Goal: Register for event/course

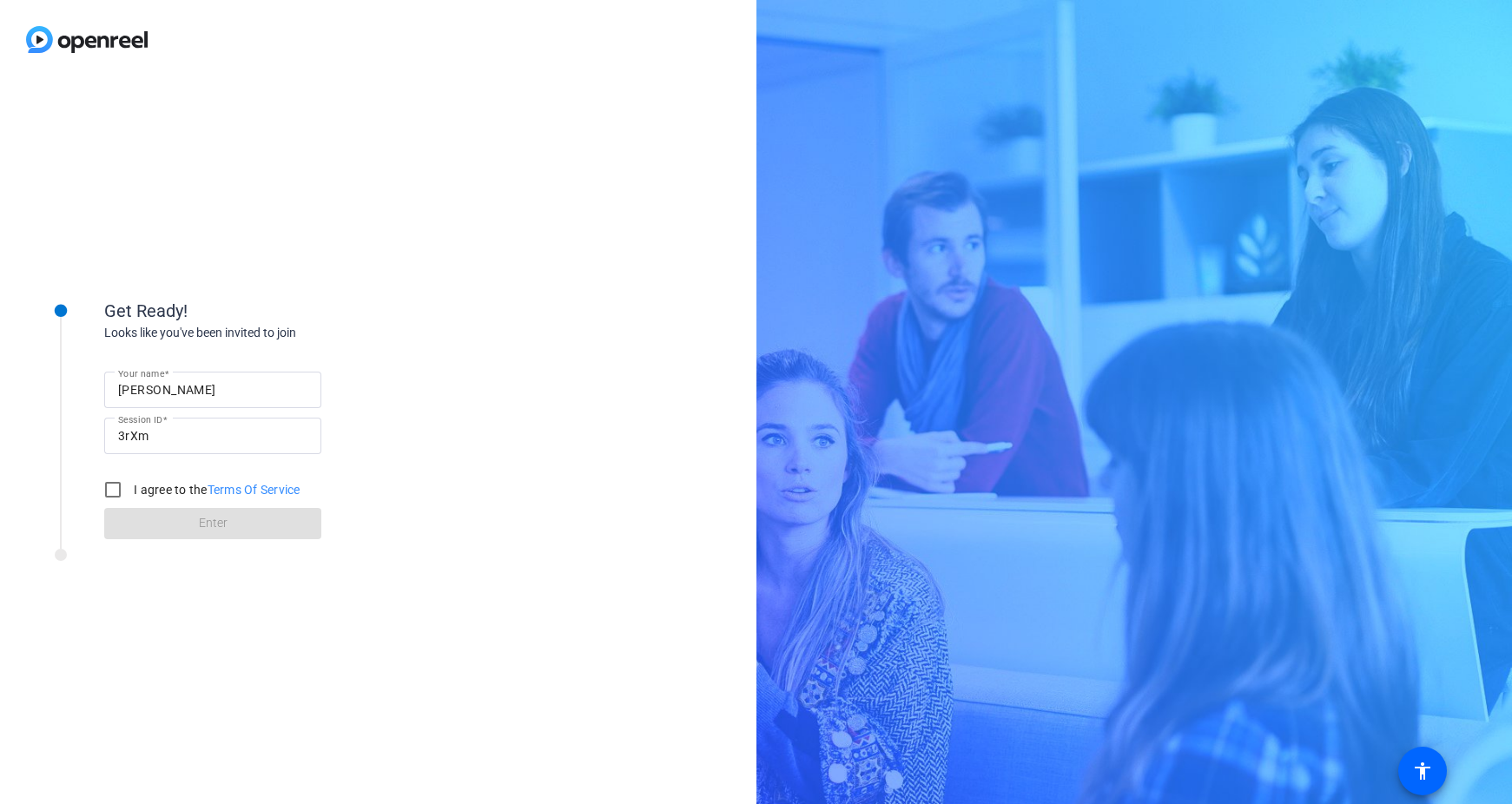
click at [874, 479] on div "Get Ready! Looks like you've been invited to join Your name [PERSON_NAME] Sessi…" at bounding box center [756, 402] width 1512 height 804
click at [612, 437] on div "Get Ready! Looks like you've been invited to join Your name [PERSON_NAME] Sessi…" at bounding box center [378, 441] width 756 height 725
click at [429, 151] on div "Get Ready! Looks like you've been invited to join Your name [PERSON_NAME] Sessi…" at bounding box center [378, 441] width 756 height 725
drag, startPoint x: 238, startPoint y: 400, endPoint x: 28, endPoint y: 383, distance: 210.7
click at [28, 383] on div "Get Ready! Looks like you've been invited to join Your name [PERSON_NAME] Sessi…" at bounding box center [234, 407] width 434 height 281
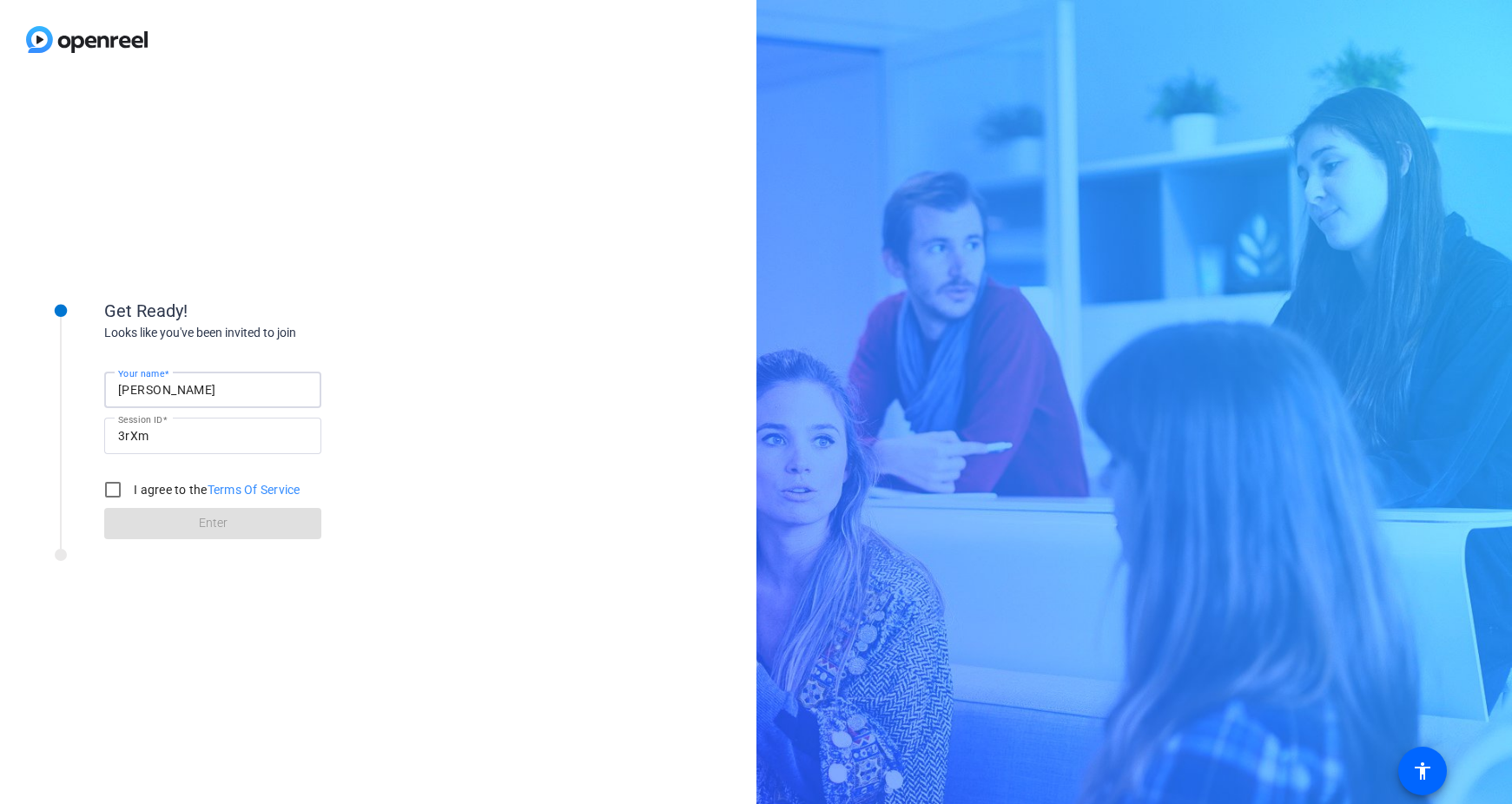
type input "[PERSON_NAME]"
click at [401, 285] on div "Get Ready! Looks like you've been invited to join Your name [PERSON_NAME] Sessi…" at bounding box center [277, 403] width 347 height 272
click at [110, 492] on input "I agree to the Terms Of Service" at bounding box center [113, 490] width 35 height 35
checkbox input "true"
click at [211, 538] on span at bounding box center [212, 523] width 217 height 42
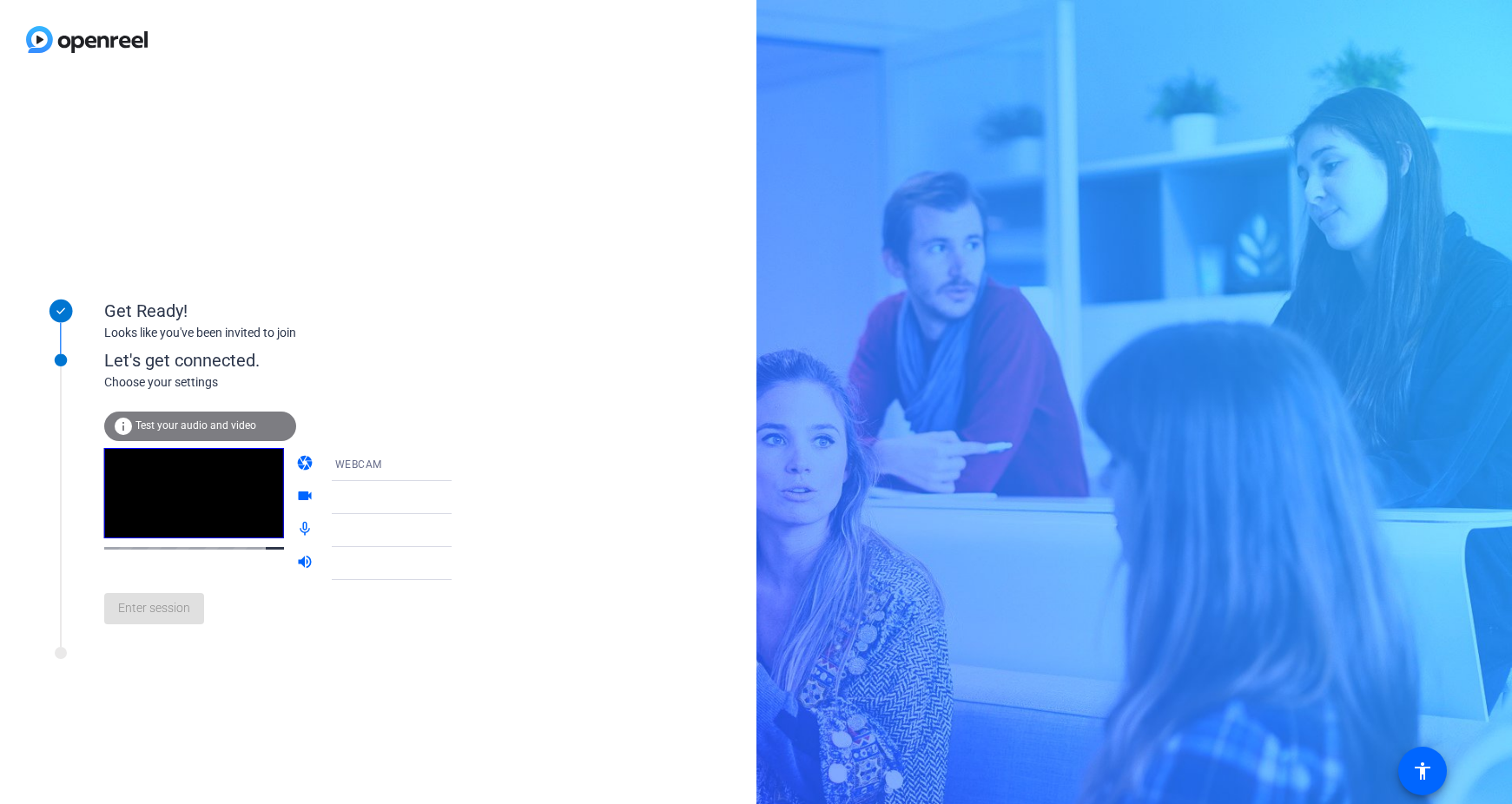
click at [398, 473] on div "WEBCAM" at bounding box center [400, 464] width 130 height 21
click at [368, 533] on mat-option "DESKTOP" at bounding box center [377, 534] width 149 height 35
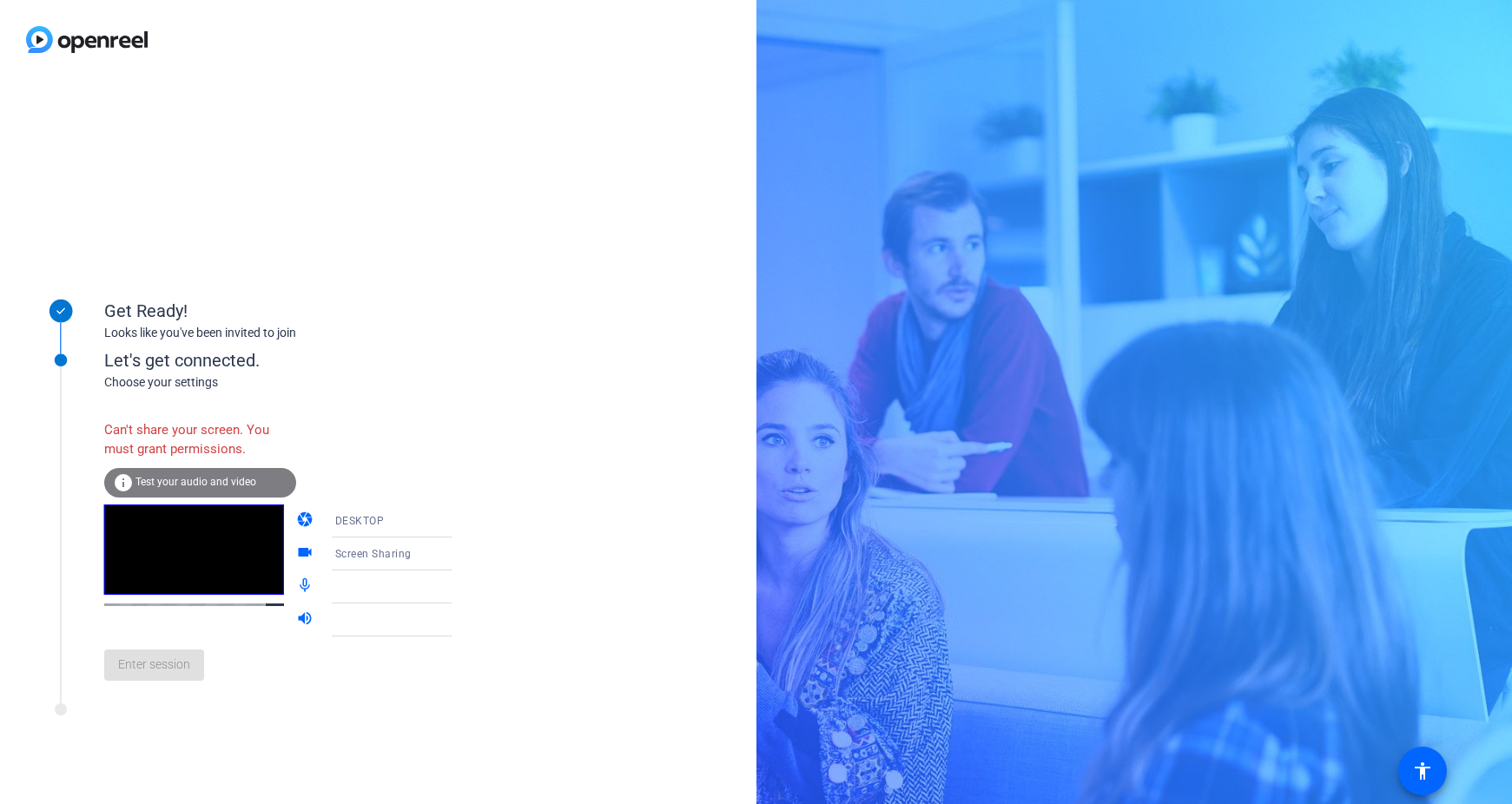
click at [395, 521] on div "DESKTOP" at bounding box center [400, 520] width 130 height 21
click at [390, 553] on mat-option "WEBCAM" at bounding box center [377, 555] width 149 height 35
click at [558, 427] on div "Get Ready! Looks like you've been invited to join Let's get connected. Choose y…" at bounding box center [378, 441] width 756 height 725
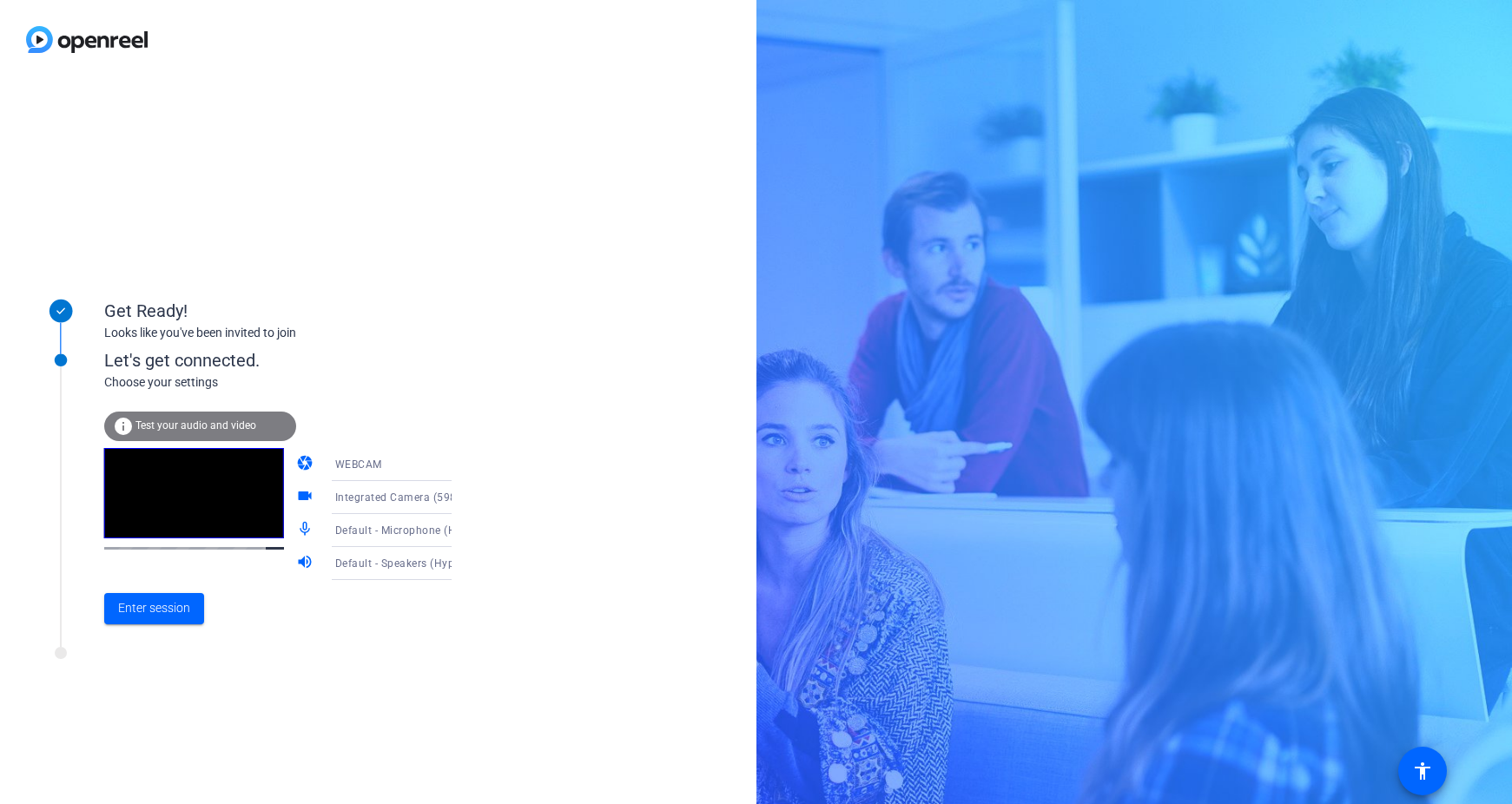
click at [459, 529] on icon at bounding box center [468, 530] width 20 height 20
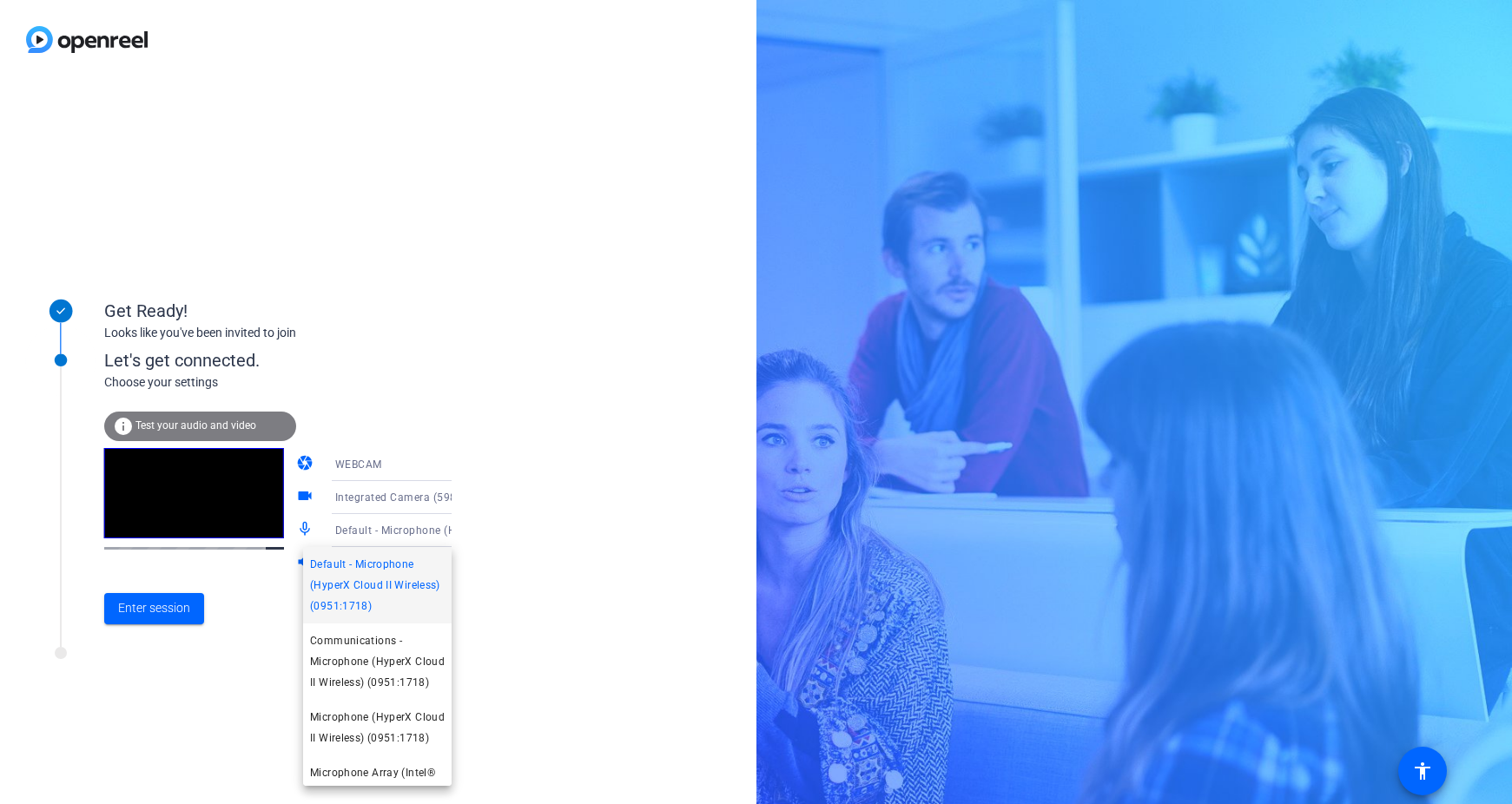
click at [551, 554] on div at bounding box center [756, 402] width 1512 height 804
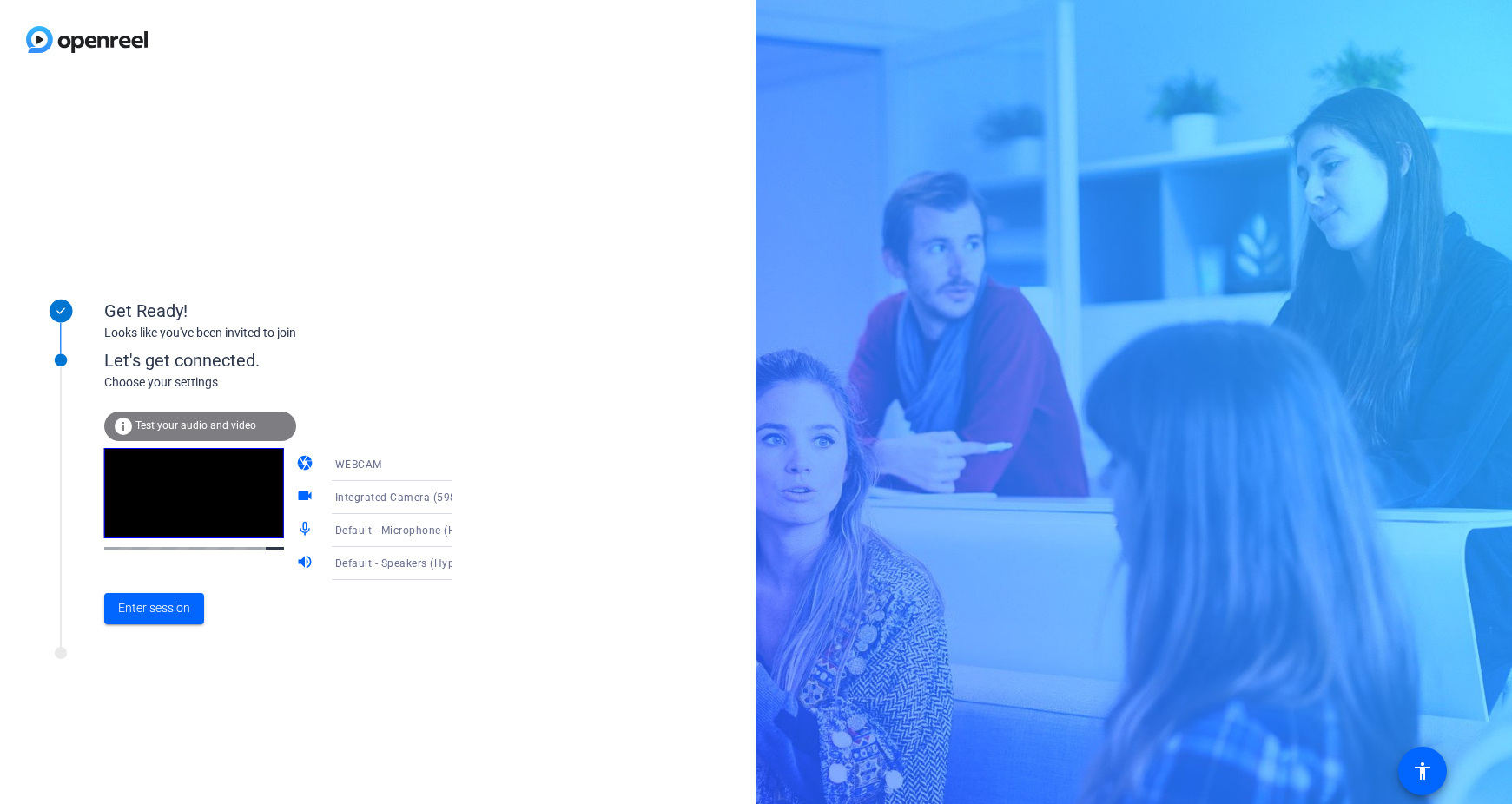
click at [459, 568] on icon at bounding box center [468, 563] width 20 height 20
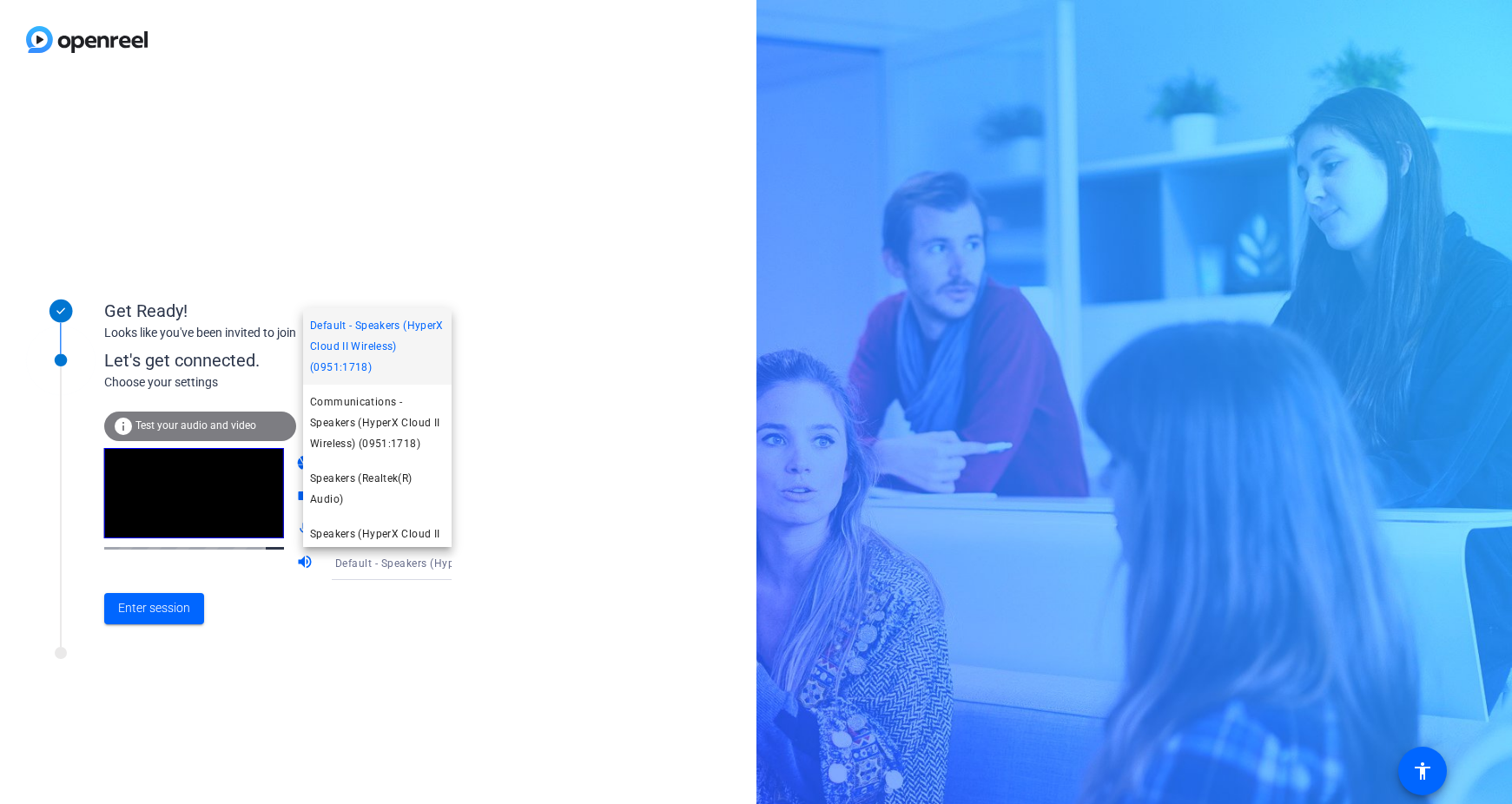
click at [535, 401] on div at bounding box center [756, 402] width 1512 height 804
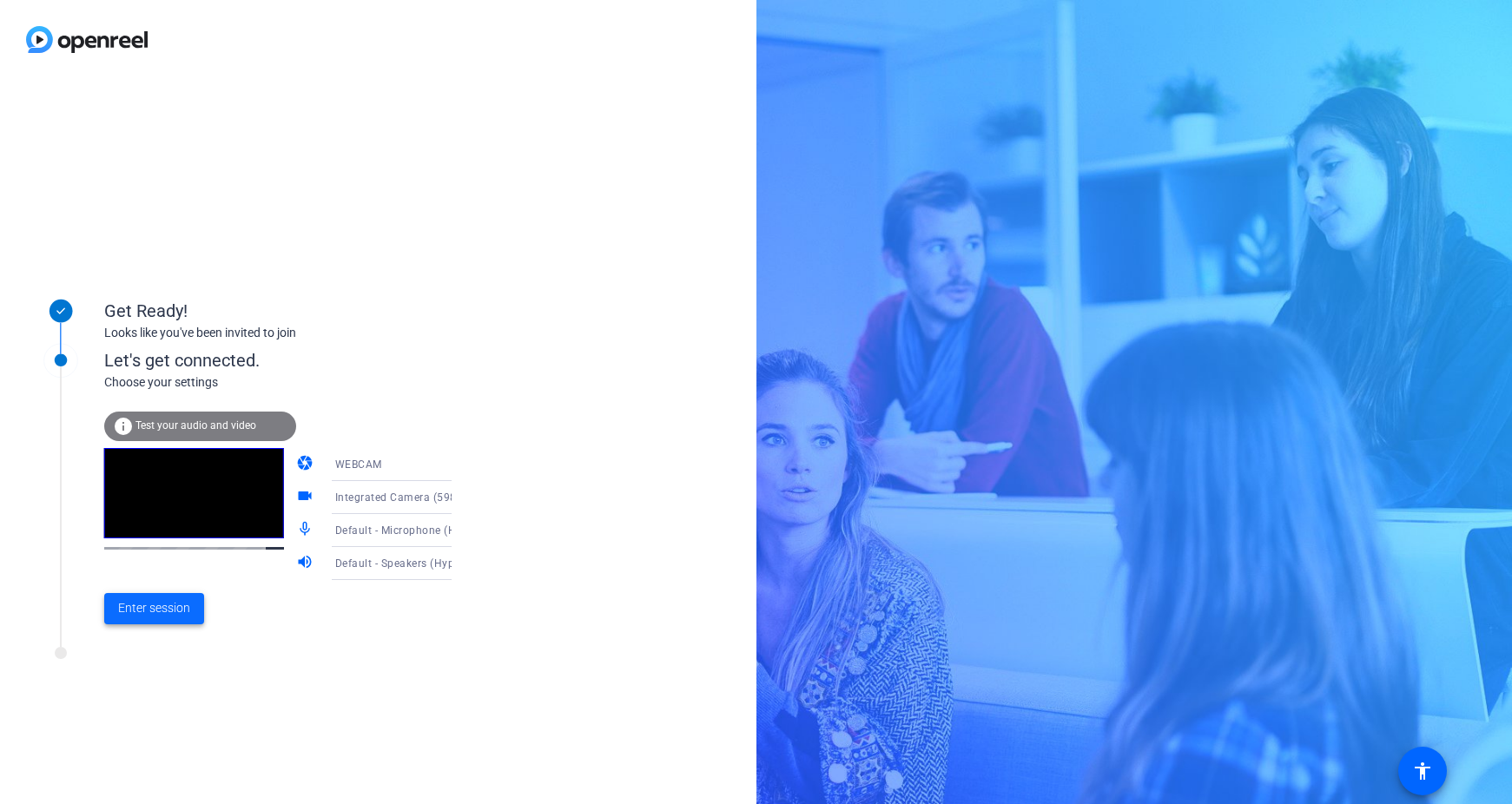
click at [184, 600] on span "Enter session" at bounding box center [155, 609] width 72 height 18
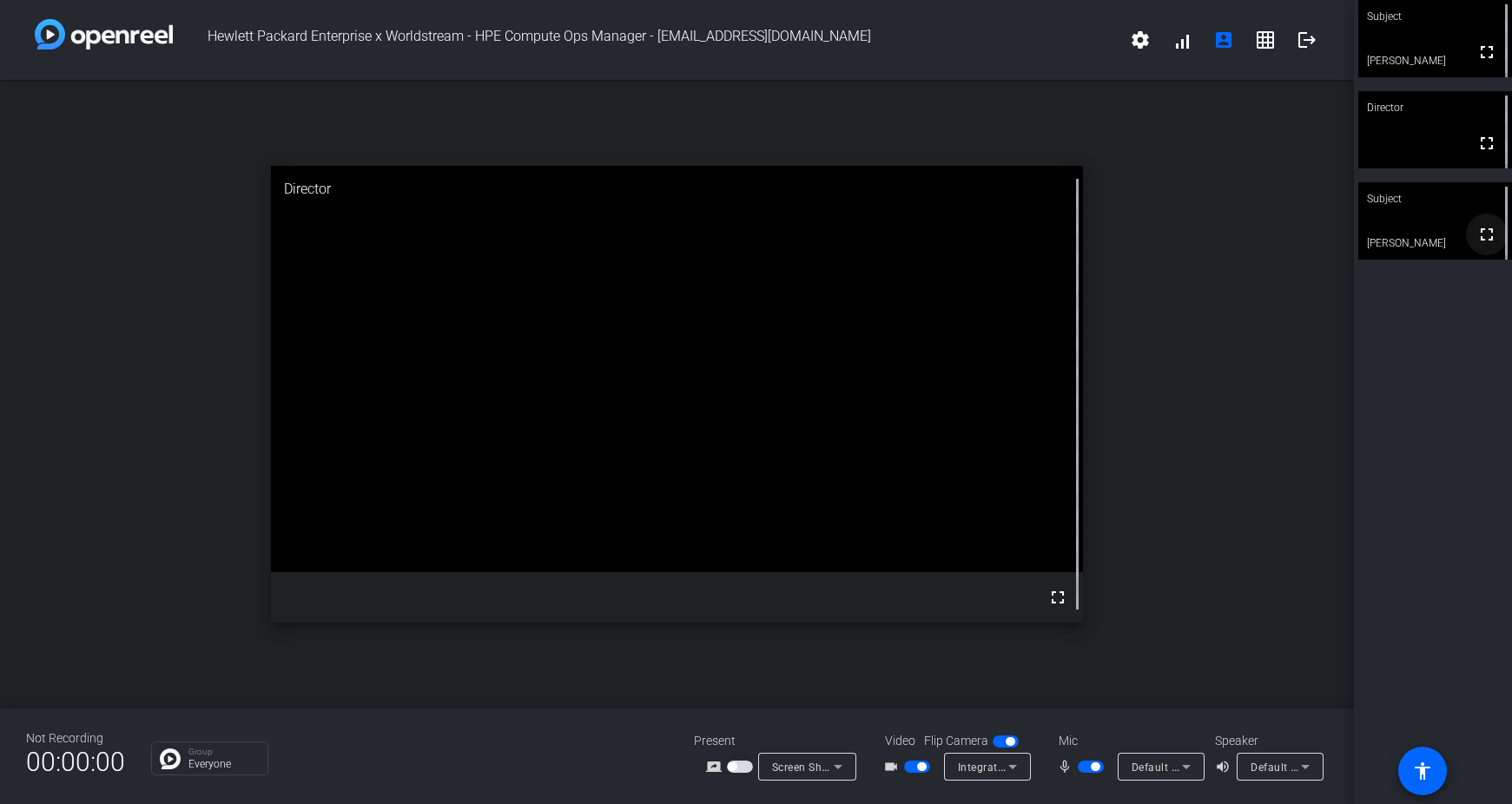
click at [1480, 229] on mat-icon "fullscreen" at bounding box center [1486, 234] width 20 height 20
click at [1226, 346] on div "open_in_new Subject fullscreen [PERSON_NAME]" at bounding box center [676, 394] width 1354 height 629
click at [1422, 133] on video at bounding box center [1434, 130] width 154 height 78
click at [1422, 133] on video at bounding box center [1434, 130] width 152 height 77
click at [1438, 138] on video at bounding box center [1434, 130] width 154 height 78
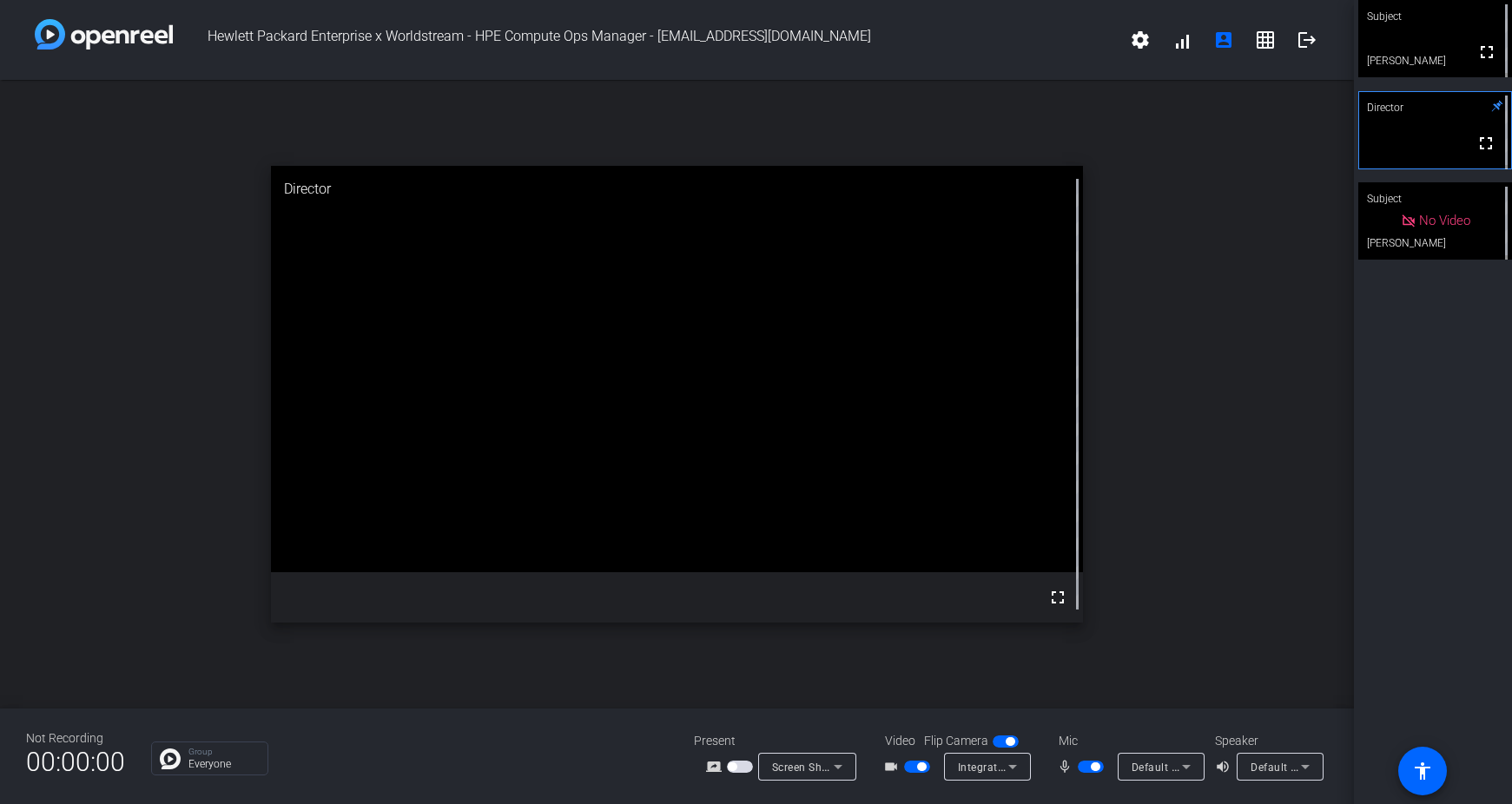
click at [1435, 128] on video at bounding box center [1434, 130] width 152 height 77
click at [1391, 147] on video at bounding box center [1434, 130] width 152 height 77
click at [1286, 259] on div "open_in_new Subject fullscreen [PERSON_NAME]" at bounding box center [676, 394] width 1354 height 629
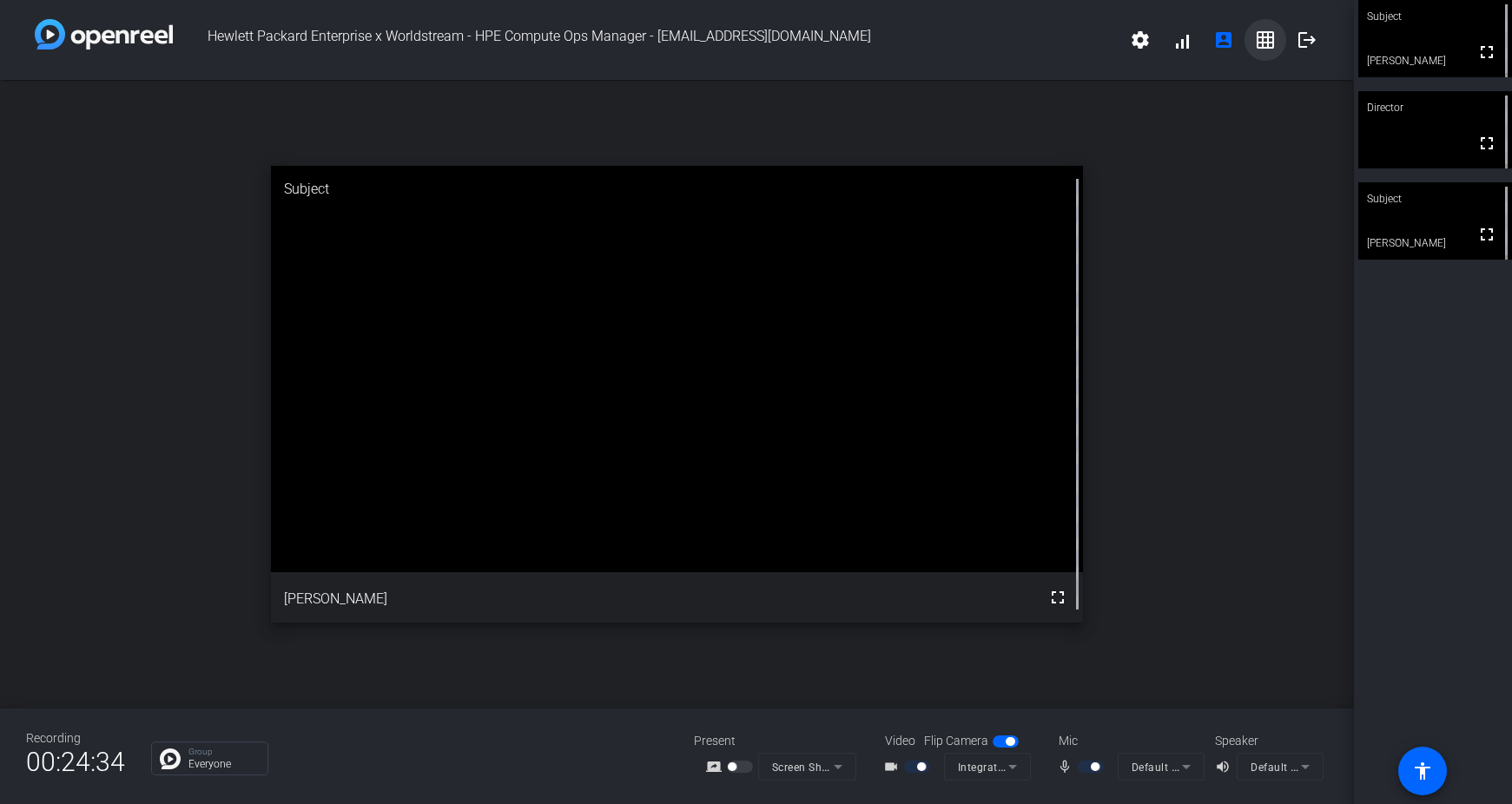
click at [1277, 53] on span at bounding box center [1264, 40] width 42 height 42
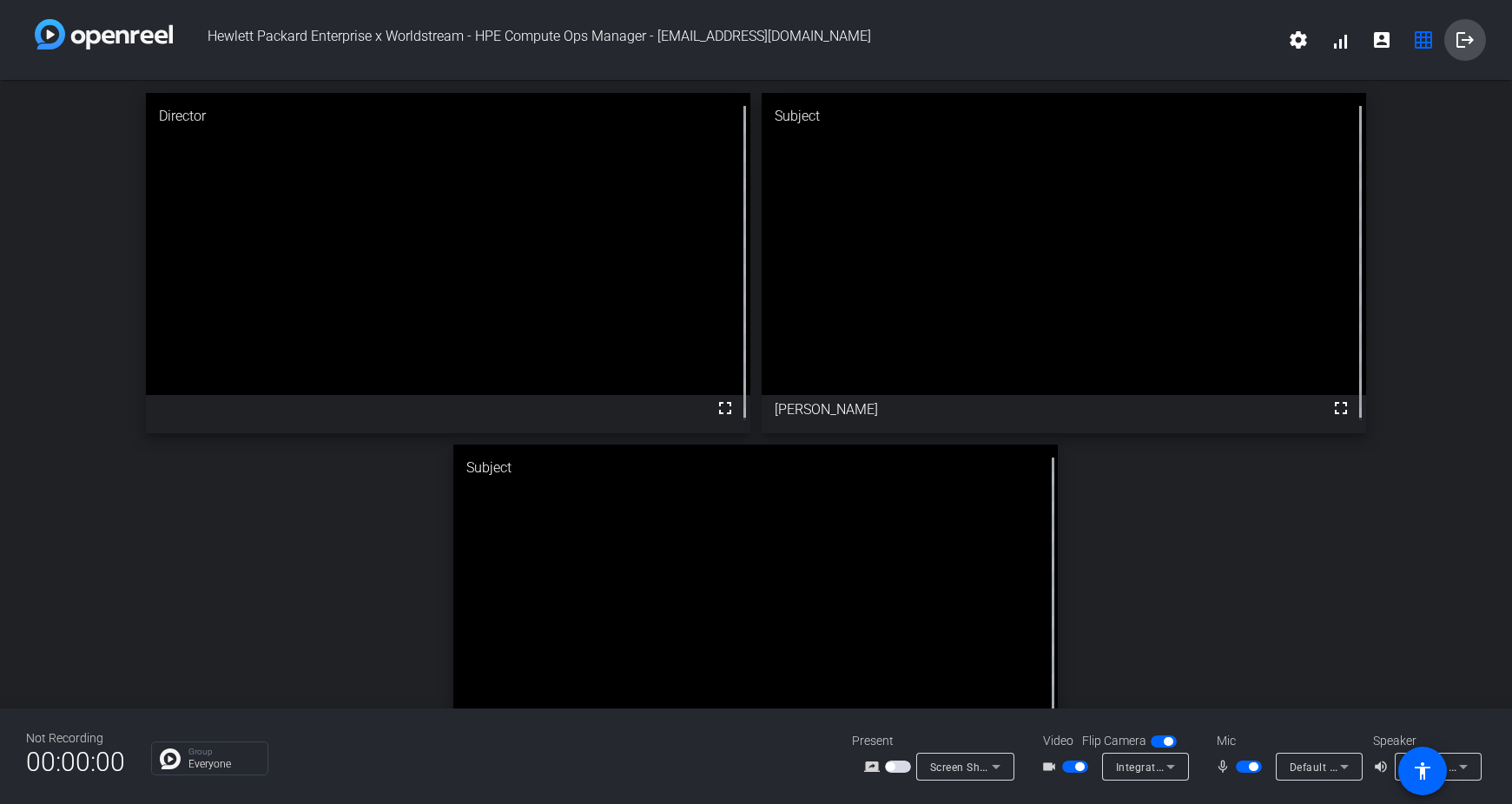
click at [1456, 45] on mat-icon "logout" at bounding box center [1464, 39] width 20 height 20
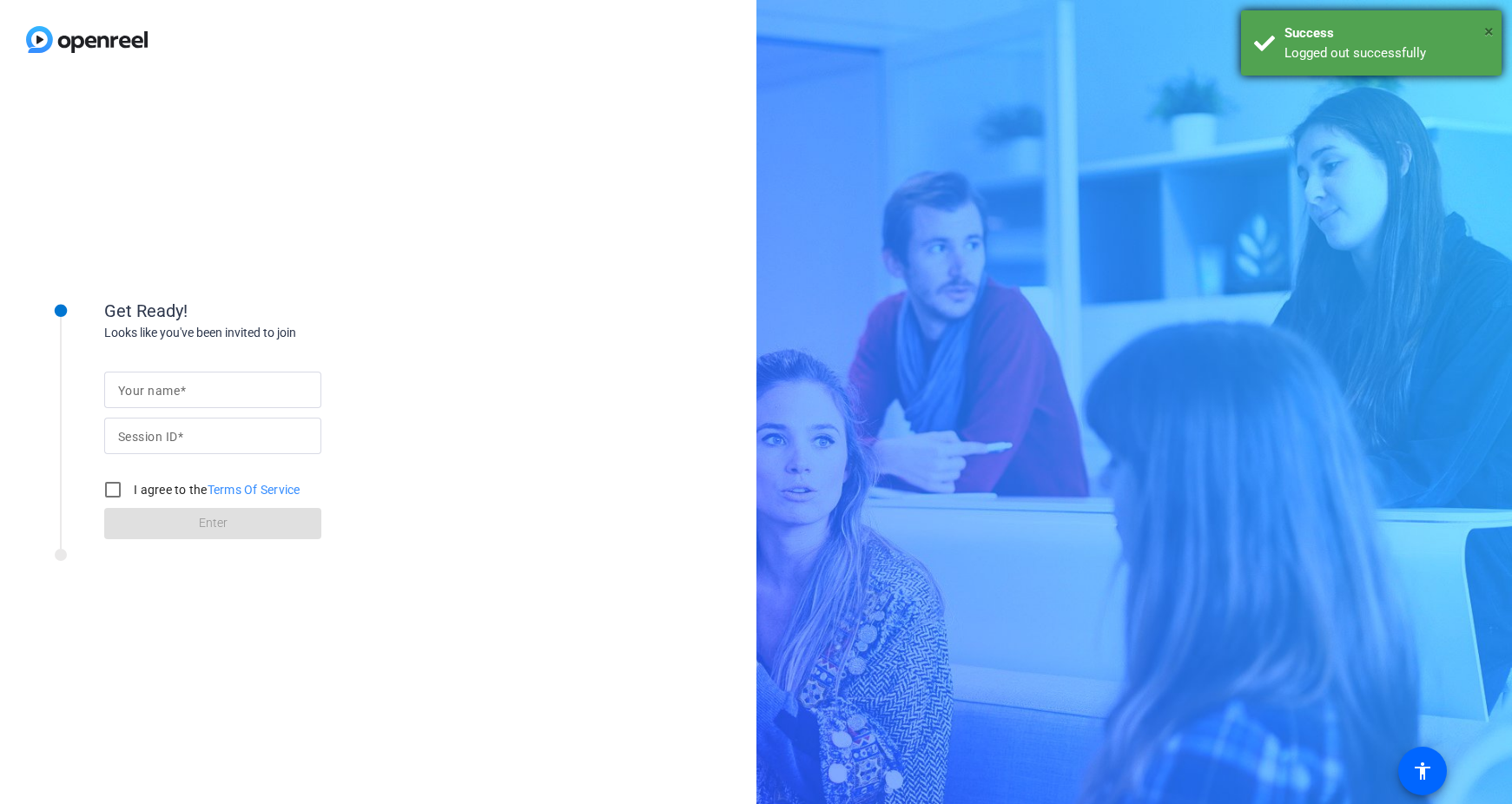
drag, startPoint x: 1456, startPoint y: 45, endPoint x: 1487, endPoint y: 33, distance: 33.2
click at [1487, 33] on span "×" at bounding box center [1489, 30] width 10 height 20
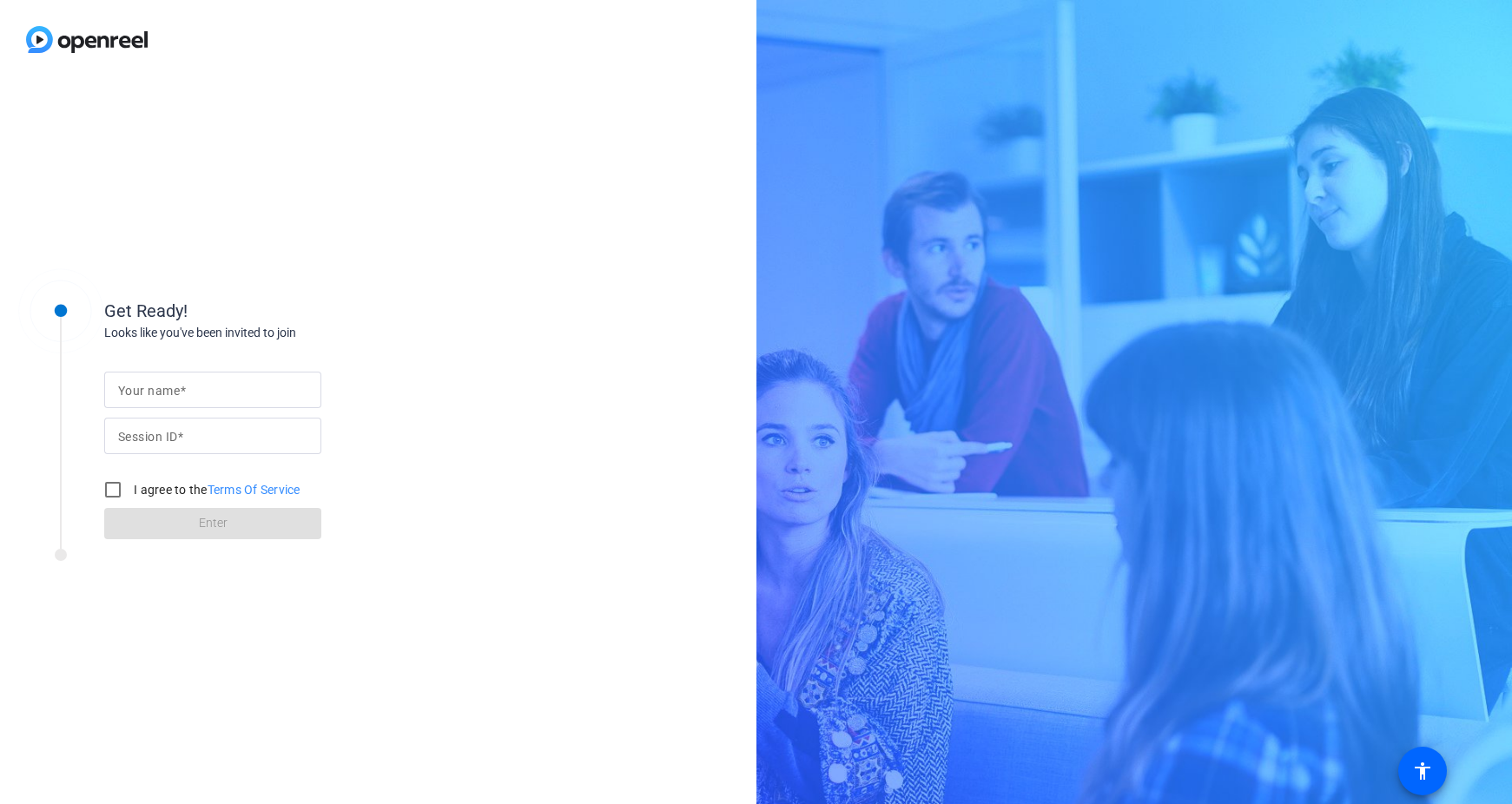
click at [1001, 250] on div "Get Ready! Looks like you've been invited to join Your name Session ID I agree …" at bounding box center [756, 402] width 1512 height 804
